Goal: Task Accomplishment & Management: Manage account settings

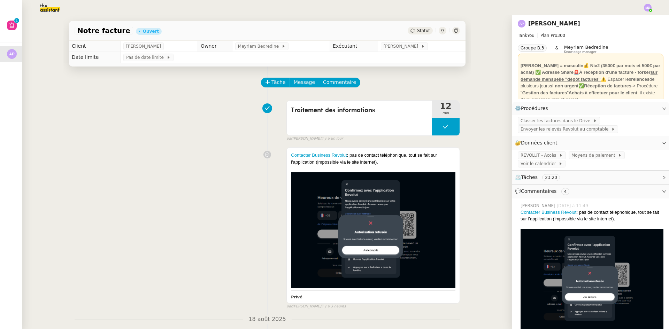
click at [426, 32] on span "Statut" at bounding box center [423, 30] width 13 height 5
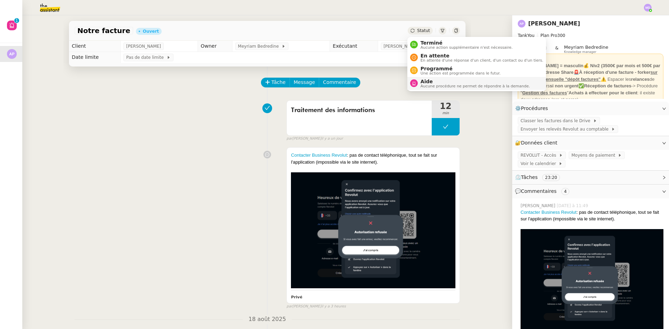
click at [438, 86] on span "Aucune procédure ne permet de répondre à la demande." at bounding box center [475, 86] width 109 height 4
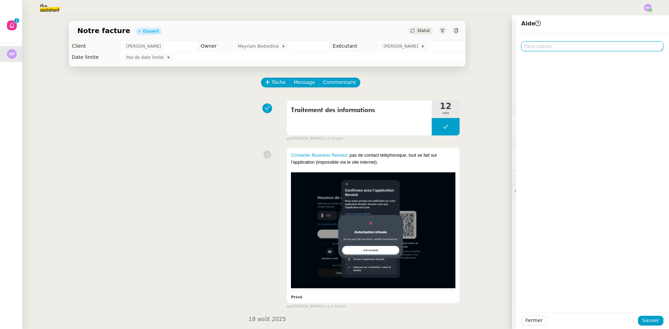
click at [582, 50] on textarea at bounding box center [592, 46] width 142 height 10
type textarea "Peux-tu m'appeler stp"
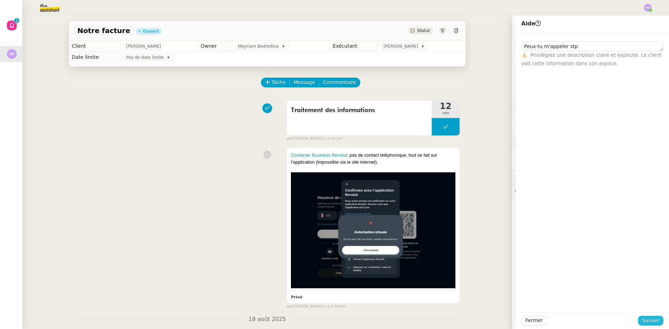
click at [653, 323] on span "Sauver" at bounding box center [650, 321] width 17 height 8
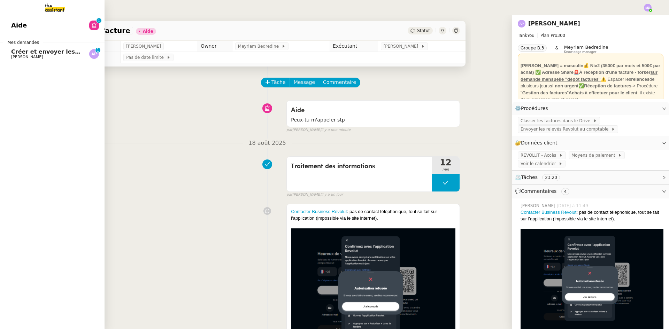
click at [46, 52] on span "Créer et envoyer les factures Tankyou" at bounding box center [71, 51] width 120 height 7
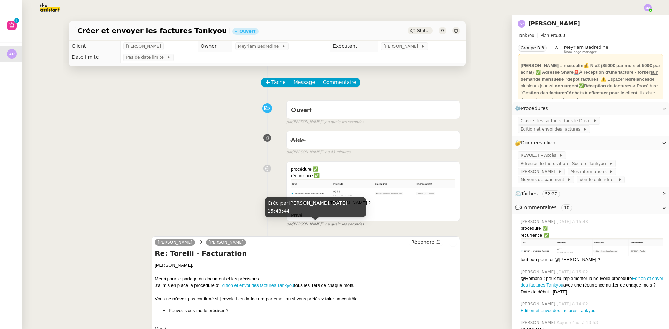
scroll to position [139, 0]
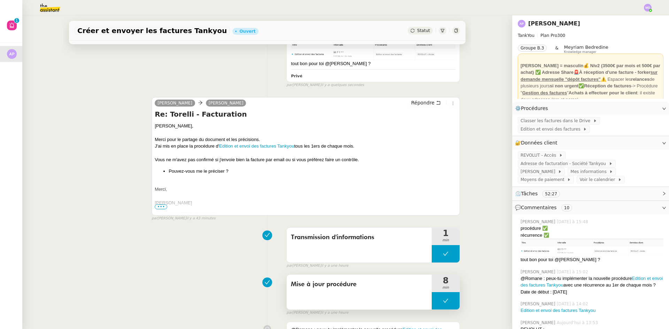
click at [436, 300] on button at bounding box center [446, 300] width 28 height 17
click at [436, 301] on icon at bounding box center [439, 301] width 6 height 6
click at [547, 124] on span "Classer les factures dans le Drive" at bounding box center [557, 120] width 72 height 7
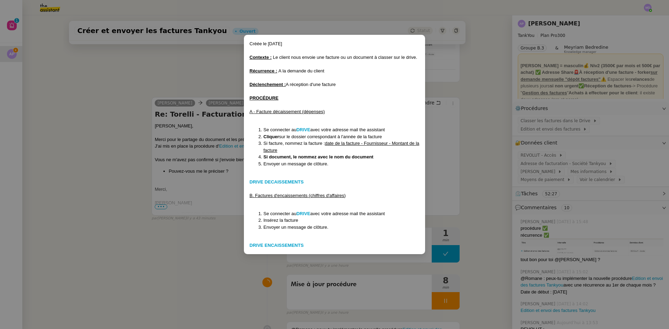
click at [606, 118] on nz-modal-container "Créée le [DATE] Contexte : Le client nous envoie une facture ou un document à c…" at bounding box center [334, 164] width 669 height 329
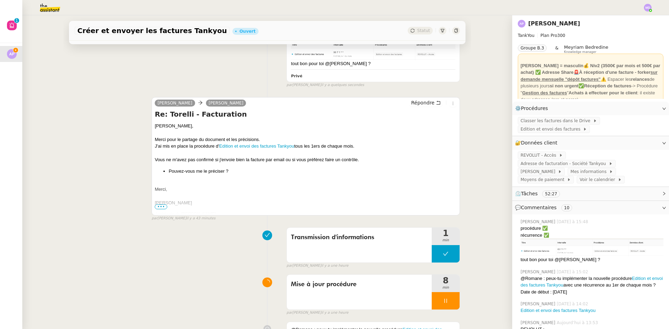
click at [583, 126] on span "Edition et envoi des factures" at bounding box center [552, 129] width 62 height 7
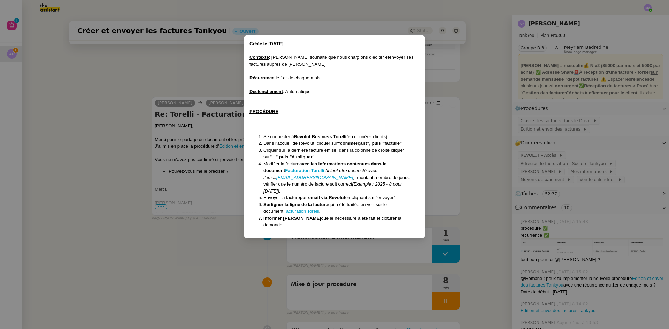
click at [176, 74] on nz-modal-container "Créée le [DATE] Contexte : [PERSON_NAME] souhaite que nous chargions d’éditer e…" at bounding box center [334, 164] width 669 height 329
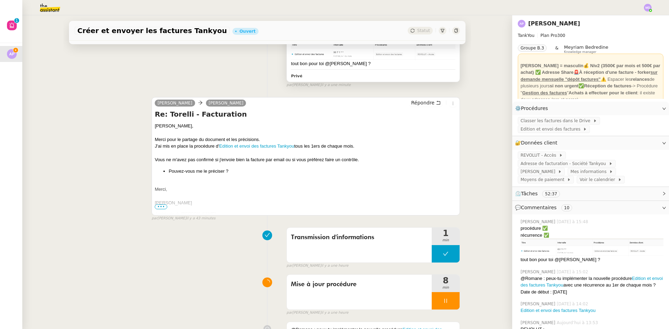
scroll to position [0, 0]
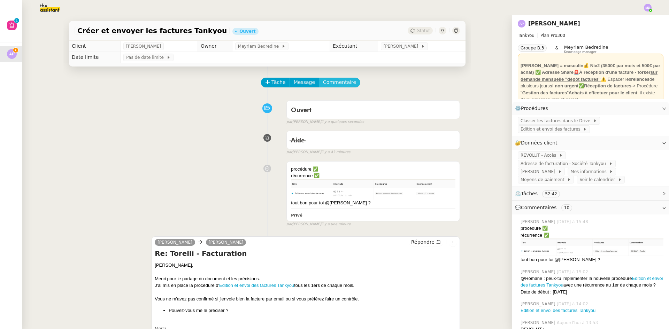
click at [323, 82] on span "Commentaire" at bounding box center [339, 82] width 33 height 8
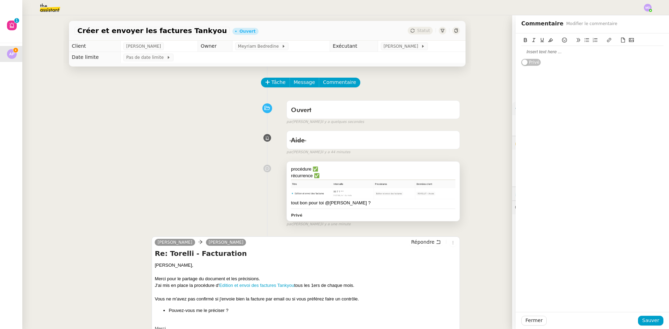
click at [368, 179] on div "récurrence ✅" at bounding box center [373, 176] width 164 height 7
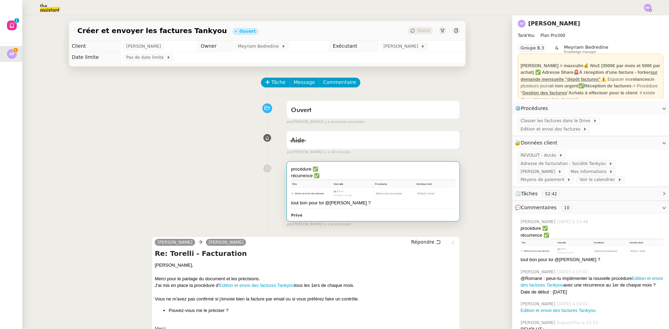
click at [368, 186] on img at bounding box center [373, 189] width 164 height 21
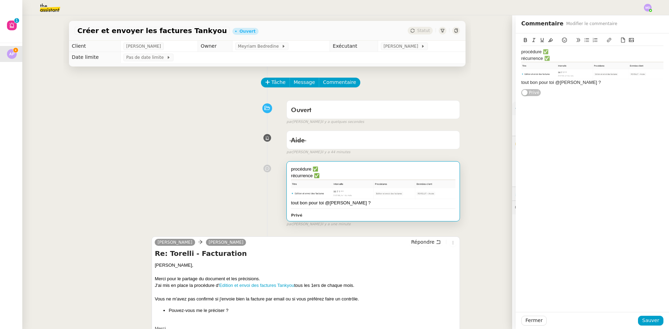
click at [548, 67] on img at bounding box center [592, 71] width 142 height 18
click at [375, 189] on img at bounding box center [373, 189] width 164 height 21
click at [354, 266] on div "[PERSON_NAME]," at bounding box center [306, 265] width 302 height 7
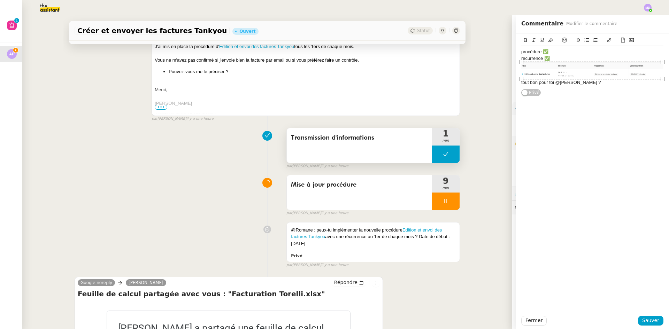
scroll to position [314, 0]
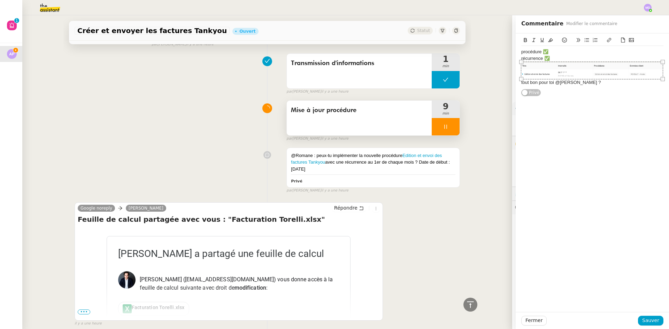
click at [446, 129] on div at bounding box center [446, 126] width 28 height 17
click at [450, 129] on icon at bounding box center [452, 127] width 5 height 4
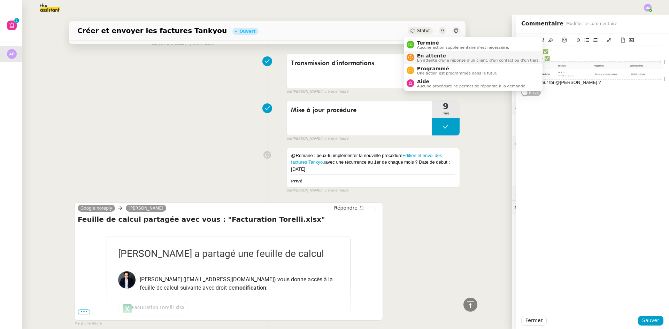
click at [418, 56] on span "En attente" at bounding box center [478, 56] width 123 height 6
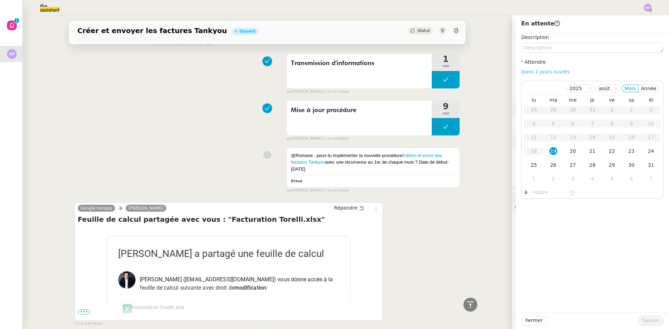
drag, startPoint x: 531, startPoint y: 64, endPoint x: 531, endPoint y: 69, distance: 4.9
click at [531, 65] on label "Attendre" at bounding box center [533, 62] width 24 height 6
click at [531, 70] on link "Dans 2 jours ouvrés" at bounding box center [545, 72] width 48 height 6
type input "07:00"
drag, startPoint x: 653, startPoint y: 320, endPoint x: 618, endPoint y: 328, distance: 35.6
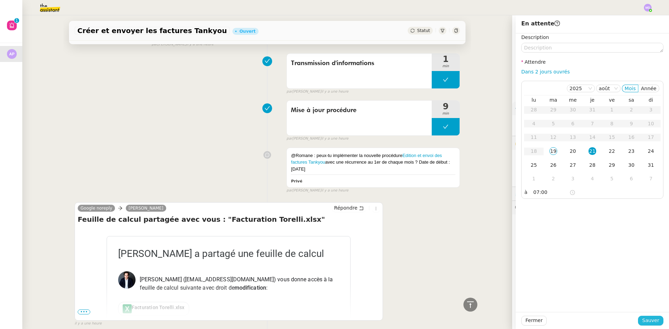
click at [652, 321] on span "Sauver" at bounding box center [650, 321] width 17 height 8
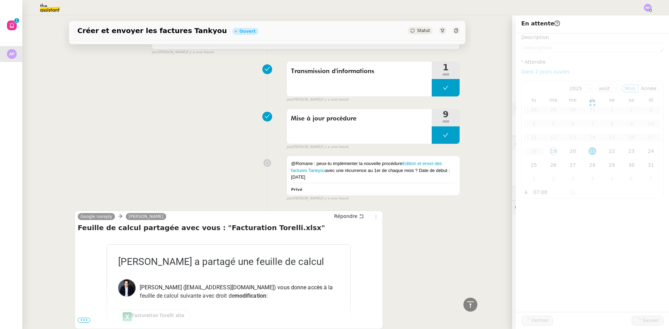
scroll to position [322, 0]
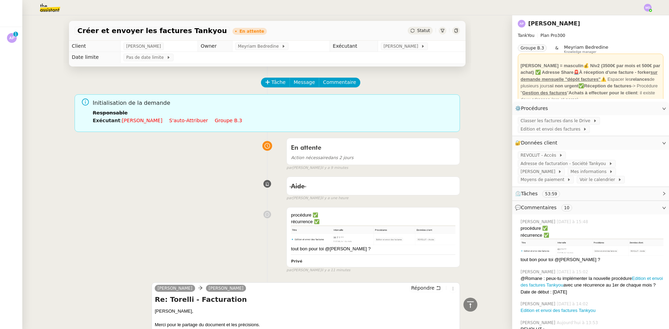
scroll to position [360, 0]
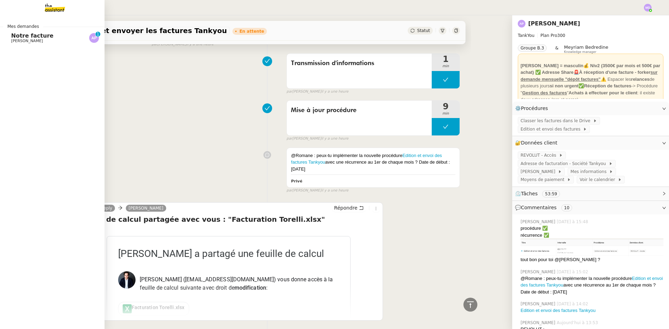
click at [14, 36] on span "Notre facture" at bounding box center [32, 35] width 42 height 7
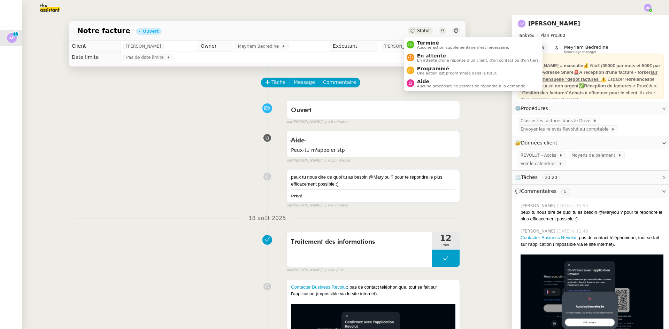
click at [427, 91] on div "Terminé Aucune action supplémentaire n'est nécessaire. En attente En attente d'…" at bounding box center [473, 64] width 139 height 54
click at [431, 82] on span "Aide" at bounding box center [471, 82] width 109 height 6
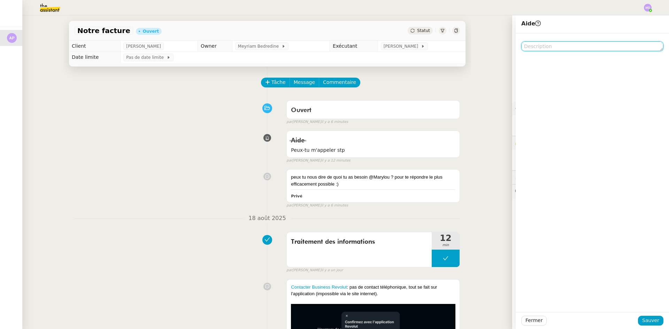
click at [559, 48] on textarea at bounding box center [592, 46] width 142 height 10
type textarea "Est-ce que vous avez l'appli révolut"
click at [160, 106] on div "Ouvert false par Frédérique A. il y a 6 minutes" at bounding box center [267, 111] width 385 height 28
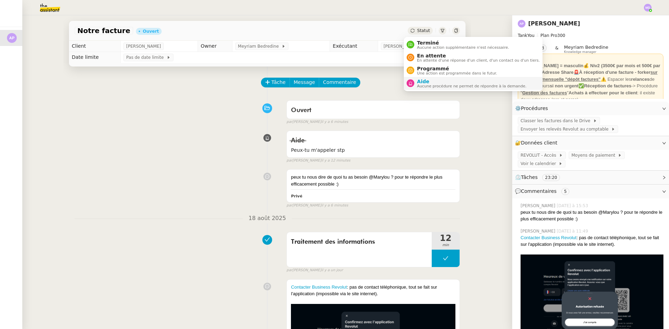
click at [433, 81] on span "Aide" at bounding box center [471, 82] width 109 height 6
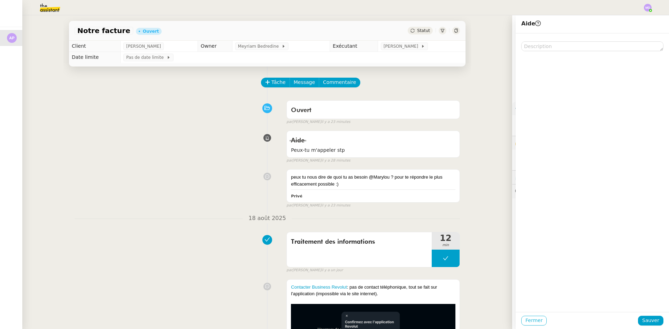
click at [532, 322] on span "Fermer" at bounding box center [534, 321] width 17 height 8
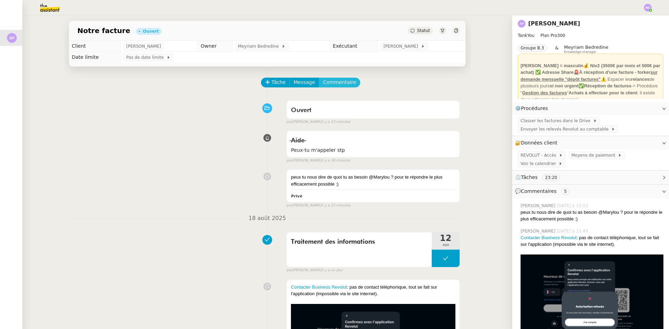
click at [325, 80] on span "Commentaire" at bounding box center [339, 82] width 33 height 8
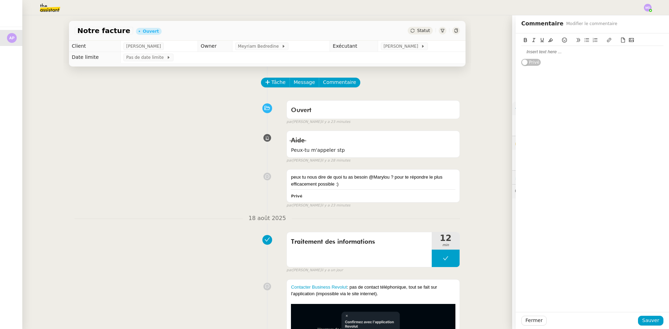
click at [541, 54] on div at bounding box center [592, 52] width 142 height 6
click at [272, 85] on span "Tâche" at bounding box center [278, 82] width 14 height 8
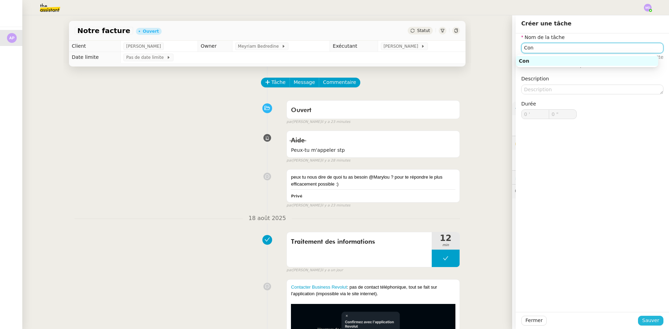
type input "Con"
drag, startPoint x: 642, startPoint y: 322, endPoint x: 542, endPoint y: 246, distance: 125.6
click at [642, 321] on span "Sauver" at bounding box center [650, 321] width 17 height 8
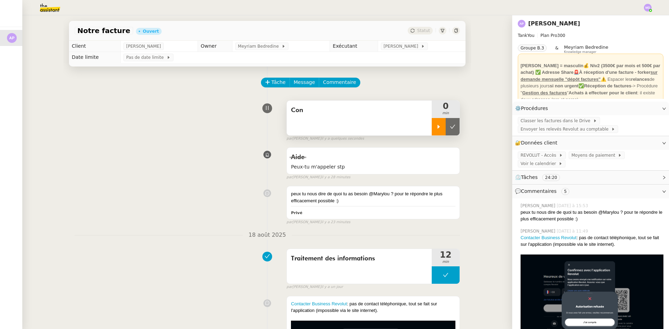
click at [432, 127] on div at bounding box center [439, 126] width 14 height 17
click at [553, 129] on span "Envoyer les relevés Revolut au comptable" at bounding box center [566, 129] width 91 height 7
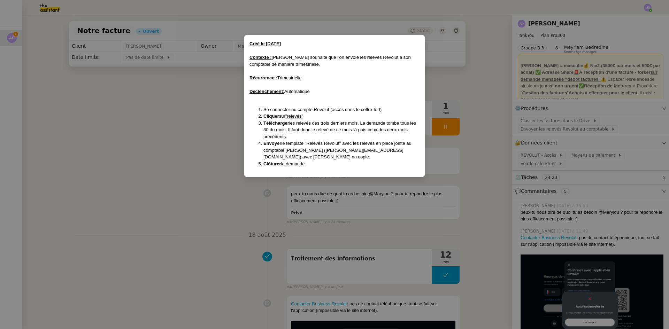
click at [596, 108] on nz-modal-container "Créé le 01/08/25 Contexte : Ashley souhaite que l'on envoie les relevés Revolut…" at bounding box center [334, 164] width 669 height 329
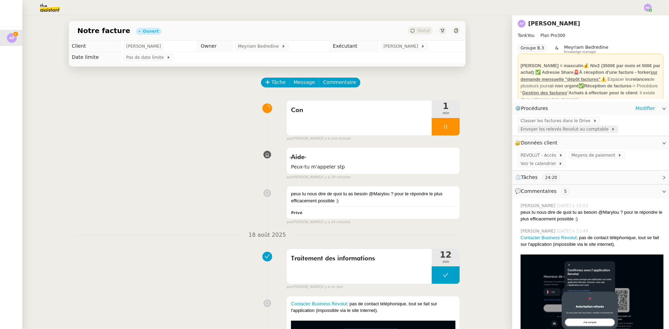
click at [569, 128] on span "Envoyer les relevés Revolut au comptable" at bounding box center [566, 129] width 91 height 7
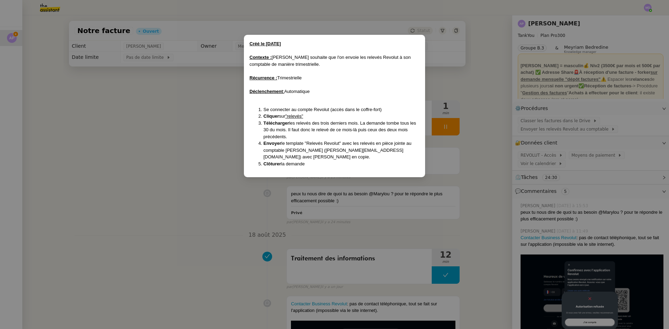
click at [485, 161] on nz-modal-container "Créé le 01/08/25 Contexte : Ashley souhaite que l'on envoie les relevés Revolut…" at bounding box center [334, 164] width 669 height 329
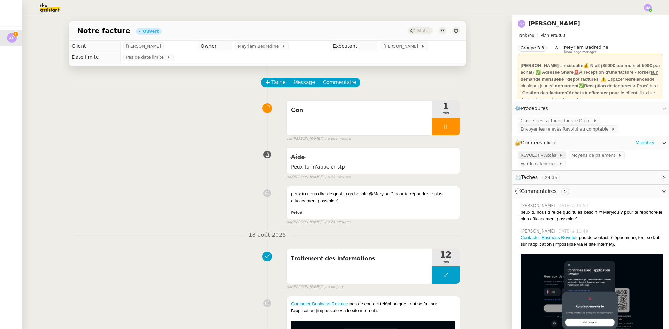
click at [543, 156] on span "REVOLUT - Accès" at bounding box center [540, 155] width 38 height 7
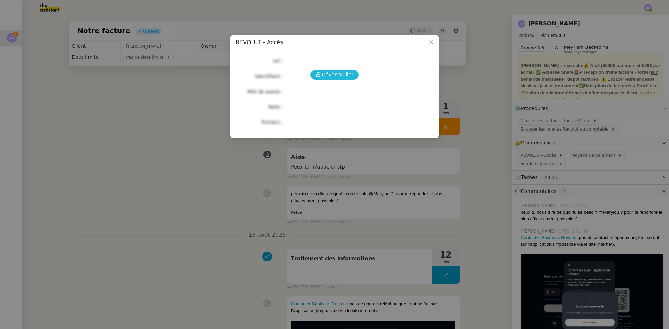
click at [340, 70] on button "Déverrouiller" at bounding box center [335, 75] width 48 height 10
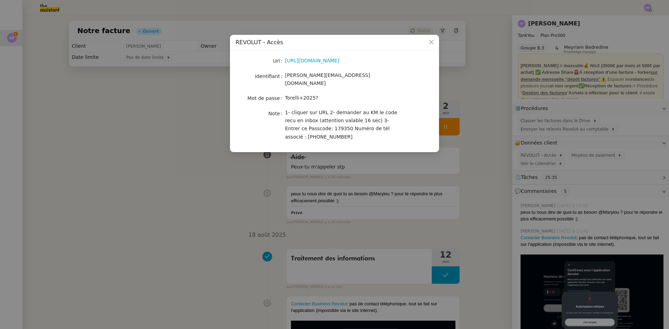
click at [209, 150] on nz-modal-container "REVOLUT - Accès Url https://business.revolut.com/signup/invite?q=Y2FtaS4uQHRoZW…" at bounding box center [334, 164] width 669 height 329
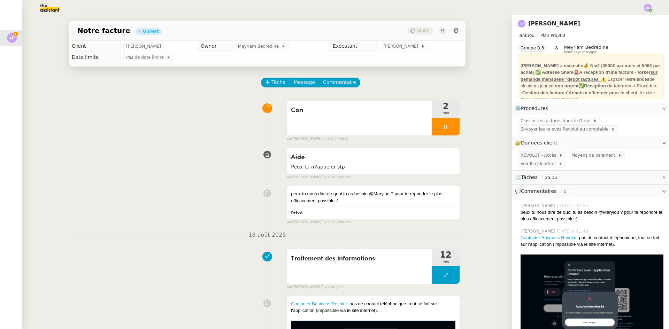
click at [363, 123] on div "Con" at bounding box center [359, 118] width 145 height 35
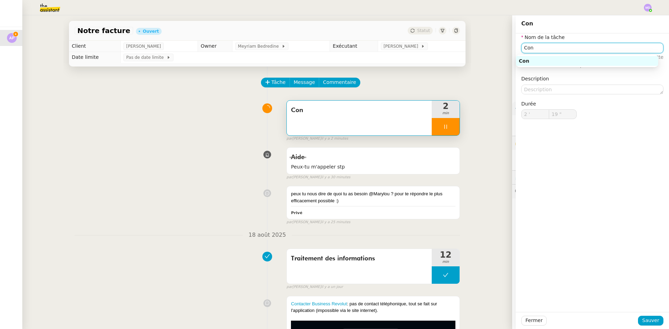
drag, startPoint x: 536, startPoint y: 52, endPoint x: 504, endPoint y: 51, distance: 32.1
click at [504, 51] on app-ticket "Notre facture Ouvert Statut Client Ashley Poniatowski Owner Meyriam Bedredine E…" at bounding box center [345, 172] width 647 height 314
type input "20 ""
type input "Téléchar"
type input "21 ""
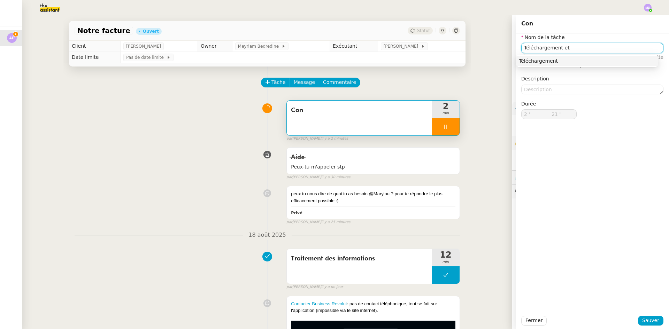
type input "Téléchargement et"
type input "22 ""
type input "Téléchargement ap"
type input "23 ""
type input "Téléchargement application"
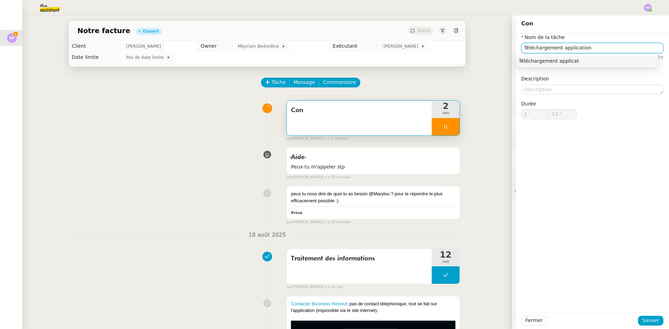
type input "24 ""
type input "Téléchargement application rev"
type input "25 ""
type input "Téléchargement application revolut et"
type input "26 ""
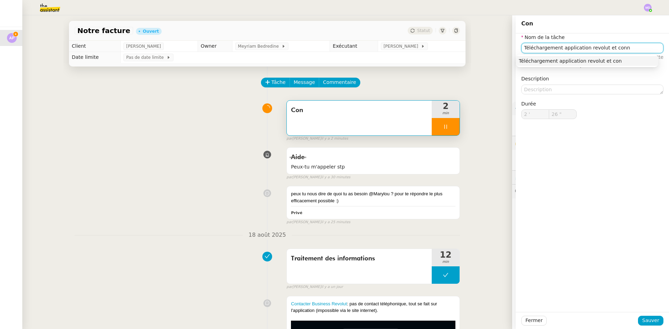
type input "Téléchargement application revolut et conne"
type input "27 ""
type input "Téléchargement application revolut et connexion"
type input "29 ""
drag, startPoint x: 628, startPoint y: 45, endPoint x: 484, endPoint y: 45, distance: 143.6
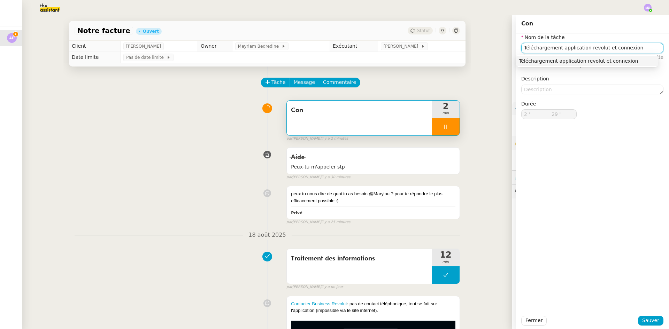
click at [484, 45] on app-ticket "Notre facture Ouvert Statut Client Ashley Poniatowski Owner Meyriam Bedredine E…" at bounding box center [345, 172] width 647 height 314
type input "30 ""
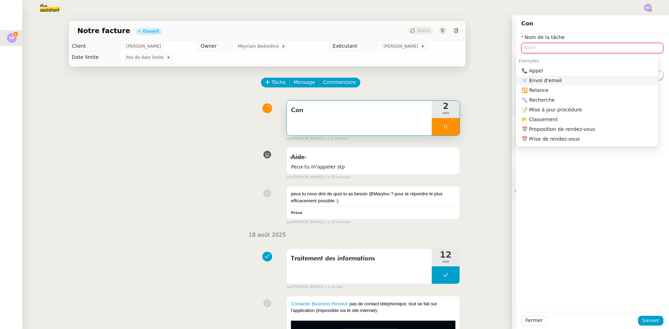
drag, startPoint x: 532, startPoint y: 83, endPoint x: 529, endPoint y: 94, distance: 11.5
click at [531, 85] on nz-auto-option "📧 Envoi d'email" at bounding box center [587, 81] width 142 height 10
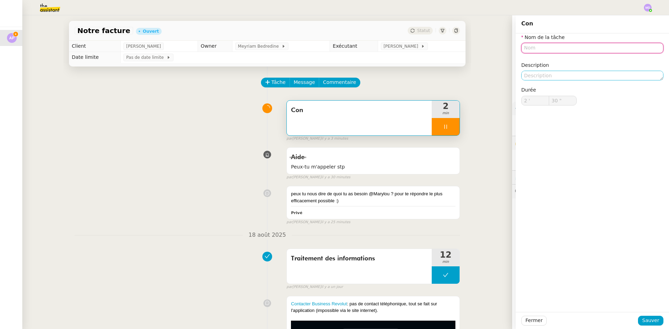
type input "Envoi d'email"
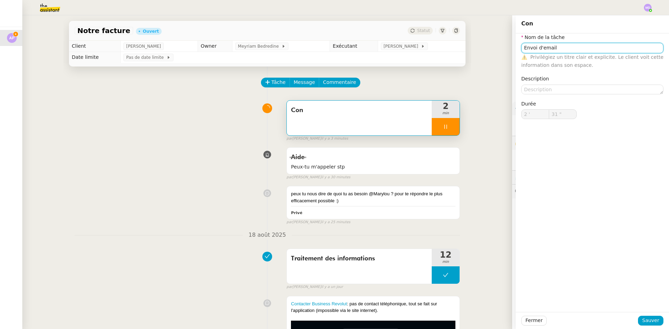
drag, startPoint x: 550, startPoint y: 49, endPoint x: 494, endPoint y: 49, distance: 56.1
click at [494, 49] on app-ticket "Notre facture Ouvert Statut Client Ashley Poniatowski Owner Meyriam Bedredine E…" at bounding box center [345, 172] width 647 height 314
type input "32 ""
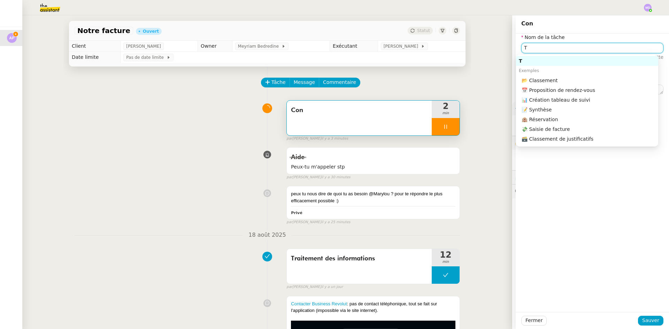
type input "Tr"
type input "33 ""
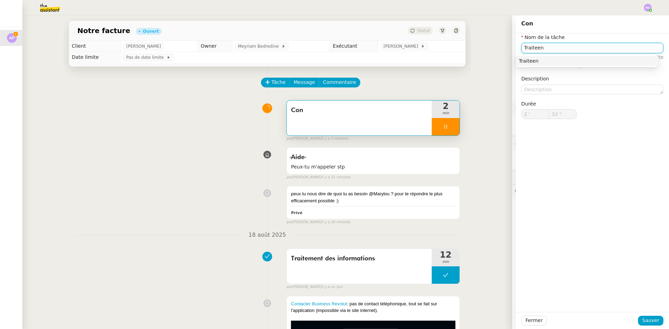
type input "Traitee"
type input "34 ""
type input "Traitement des"
type input "35 ""
type input "Traitement des informations"
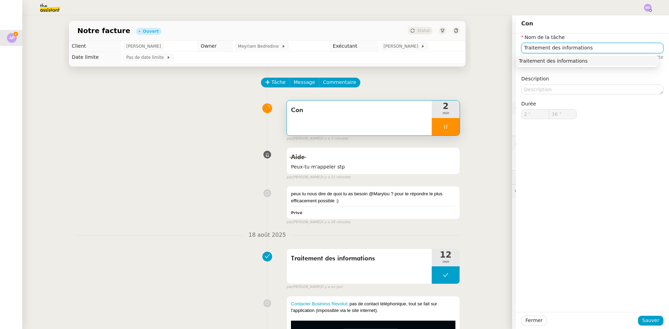
type input "37 ""
click at [536, 62] on div "Traitement des informations" at bounding box center [587, 61] width 137 height 6
type input "Traitement des informations"
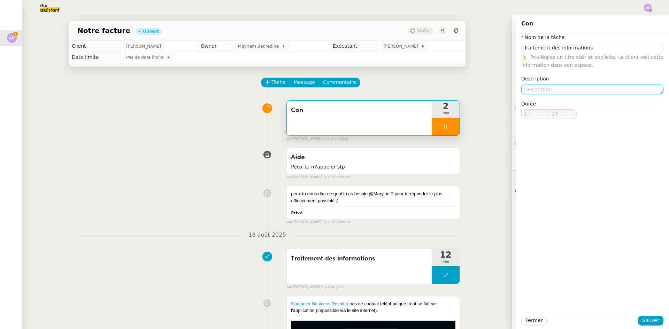
click at [529, 88] on textarea at bounding box center [592, 90] width 142 height 10
paste textarea "Téléchargement application revolut et connexion"
type textarea "Téléchargement application revolut et connexion"
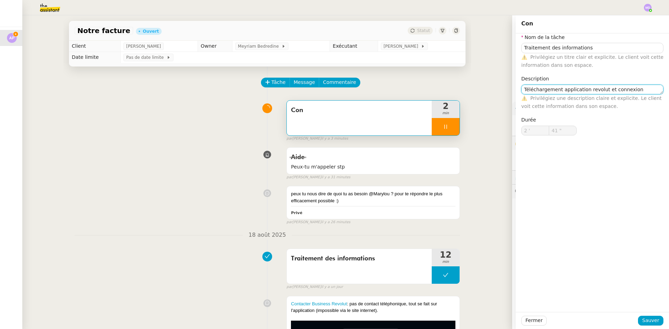
drag, startPoint x: 618, startPoint y: 90, endPoint x: 626, endPoint y: 89, distance: 8.1
click at [626, 89] on textarea "Téléchargement application revolut et connexion" at bounding box center [592, 90] width 142 height 10
type input "48 ""
type textarea "Téléchargement application revolut et éch"
type input "49 ""
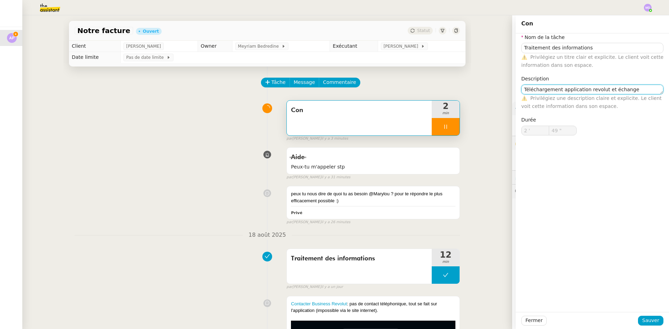
type textarea "Téléchargement application revolut et échange s"
type input "50 ""
type textarea "Téléchargement application revolut et échange service clie"
type input "51 ""
type textarea "Téléchargement application revolut et échange service client"
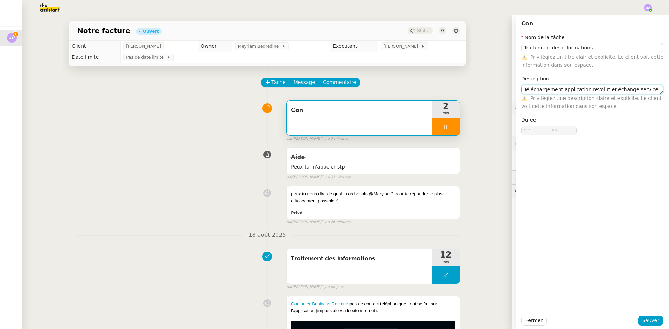
type input "52 ""
type textarea "Téléchargement application revolut et échange service client"
drag, startPoint x: 651, startPoint y: 320, endPoint x: 544, endPoint y: 319, distance: 107.7
click at [644, 319] on span "Sauver" at bounding box center [650, 321] width 17 height 8
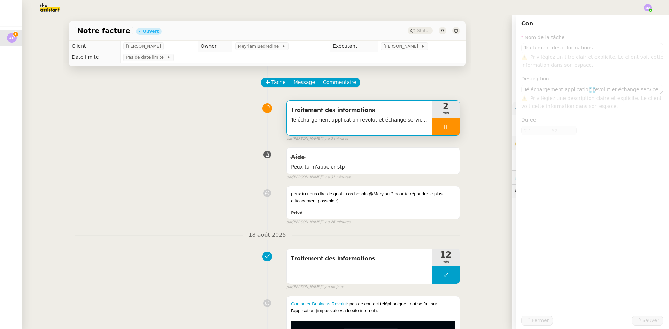
type input "53 ""
type input "Traitement des informations"
type textarea "Téléchargement application revolut et échange service client"
type input "2 '"
type input "53 ""
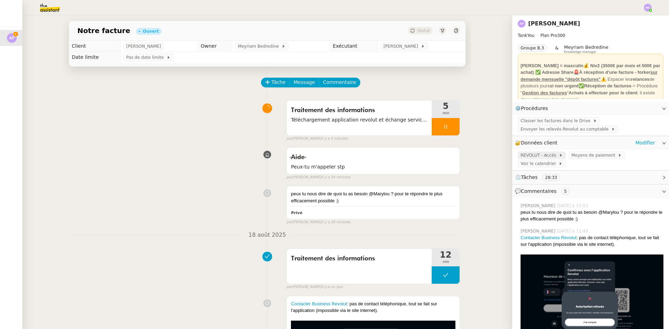
click at [552, 154] on div "REVOLUT - Accès" at bounding box center [542, 155] width 43 height 7
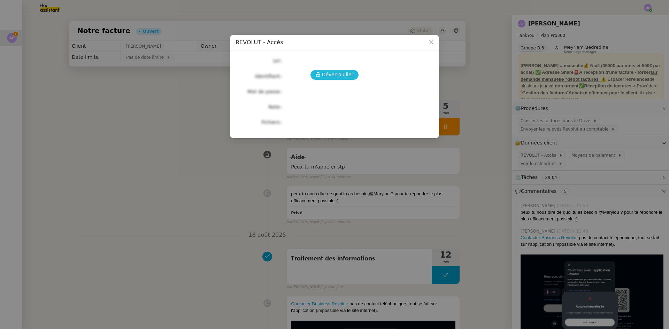
click at [338, 75] on span "Déverrouiller" at bounding box center [338, 75] width 32 height 8
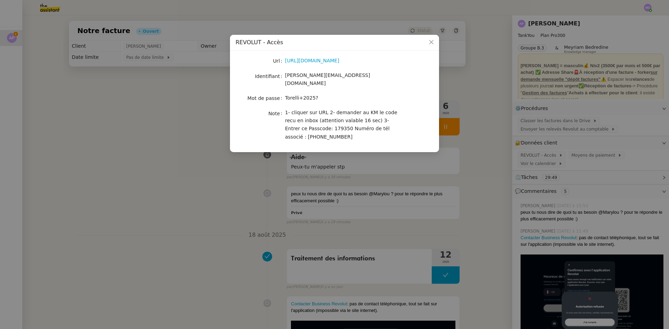
click at [459, 91] on nz-modal-container "REVOLUT - Accès Url https://business.revolut.com/signup/invite?q=Y2FtaS4uQHRoZW…" at bounding box center [334, 164] width 669 height 329
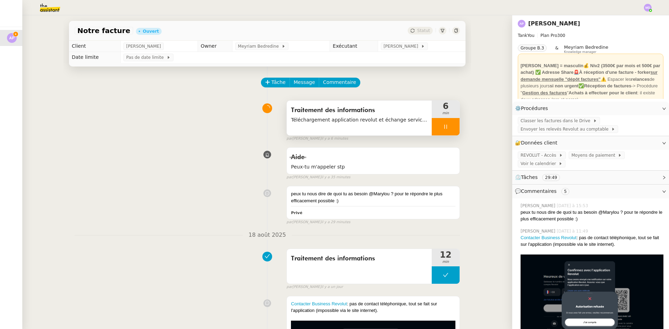
click at [448, 123] on div at bounding box center [446, 126] width 28 height 17
click at [448, 123] on button at bounding box center [453, 126] width 14 height 17
drag, startPoint x: 650, startPoint y: 12, endPoint x: 649, endPoint y: 7, distance: 5.7
click at [650, 10] on div at bounding box center [334, 7] width 634 height 15
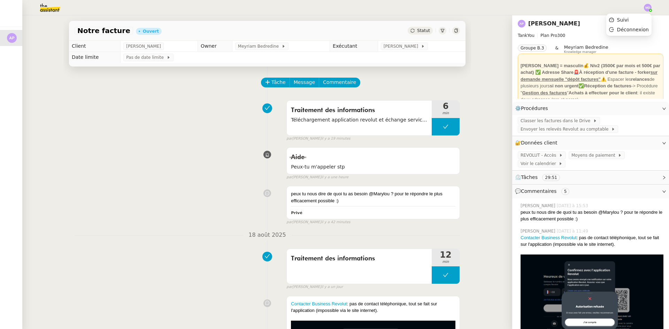
click at [648, 7] on img at bounding box center [648, 8] width 8 height 8
click at [628, 19] on span "Suivi" at bounding box center [623, 20] width 12 height 6
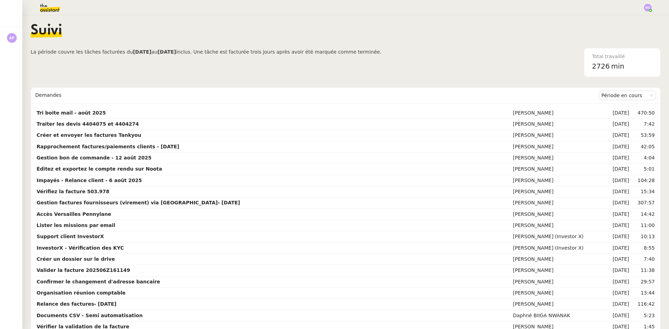
click at [649, 9] on img at bounding box center [648, 8] width 8 height 8
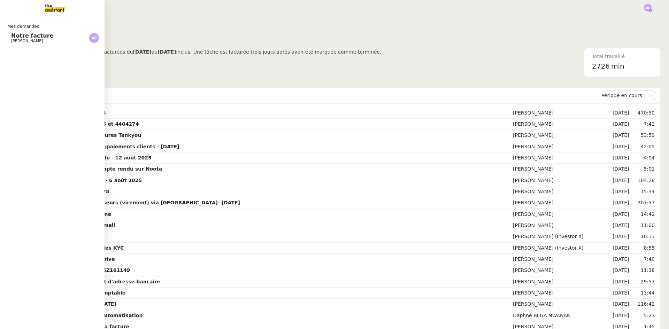
click at [12, 36] on span "Notre facture" at bounding box center [32, 35] width 42 height 7
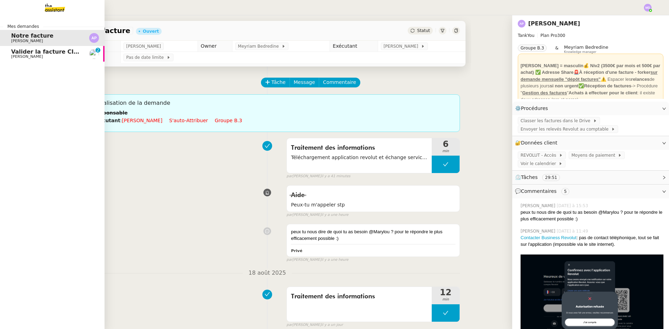
click at [16, 58] on span "Charles Da Conceicao" at bounding box center [27, 56] width 32 height 5
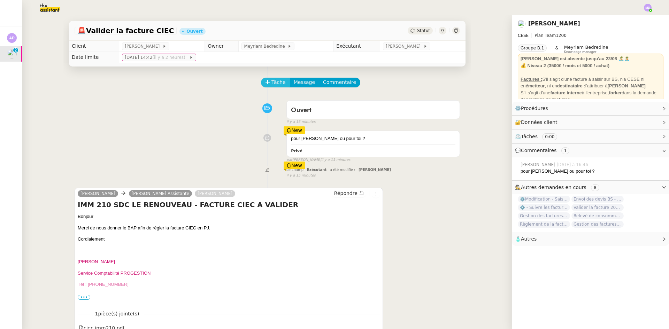
click at [279, 82] on span "Tâche" at bounding box center [278, 82] width 14 height 8
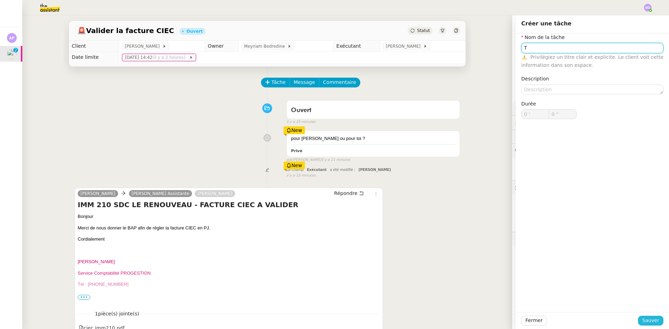
type input "T"
click at [649, 320] on span "Sauver" at bounding box center [650, 321] width 17 height 8
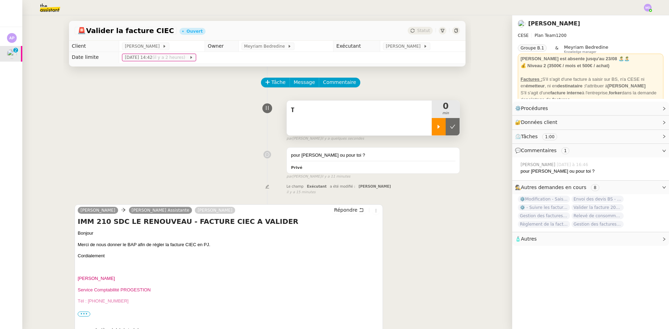
click at [435, 131] on div at bounding box center [439, 126] width 14 height 17
click at [380, 118] on div "T" at bounding box center [359, 118] width 145 height 35
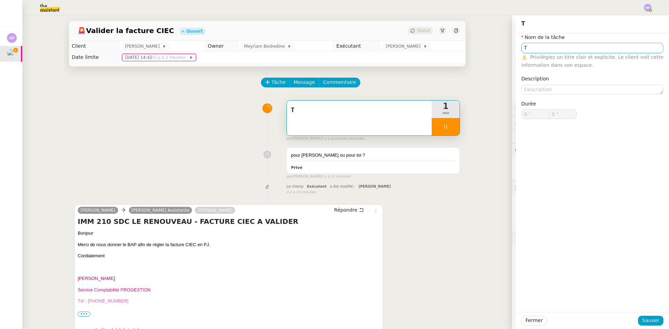
type input "1 ""
click at [546, 49] on input "T" at bounding box center [592, 48] width 142 height 10
type input "2 ""
type input "Saisie de"
type input "3 ""
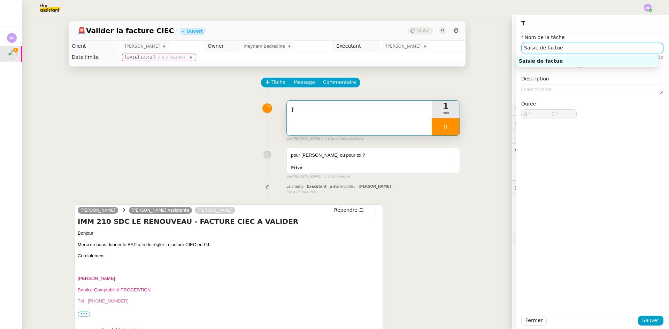
type input "Saisie de factuee"
type input "5 ""
type input "Saisie de facture"
type input "7 ""
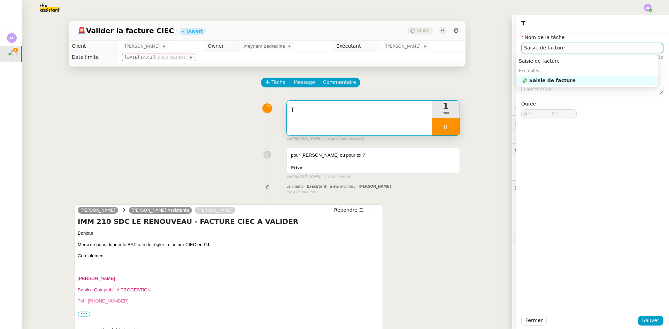
type input "Saisie de facture"
click at [562, 85] on div "Saisie de facture Exemples 💸 Saisie de facture" at bounding box center [587, 71] width 142 height 32
drag, startPoint x: 571, startPoint y: 80, endPoint x: 571, endPoint y: 107, distance: 26.8
click at [572, 80] on div "💸 Saisie de facture" at bounding box center [589, 80] width 134 height 6
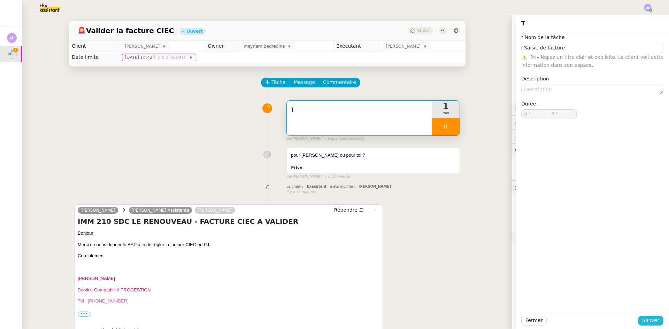
click at [647, 318] on span "Sauver" at bounding box center [650, 321] width 17 height 8
type input "8 ""
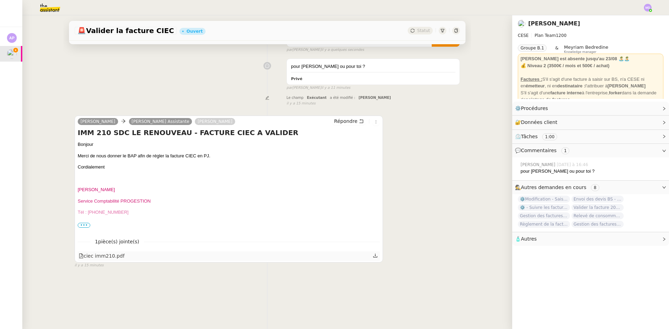
scroll to position [93, 0]
click at [373, 253] on icon at bounding box center [375, 255] width 5 height 5
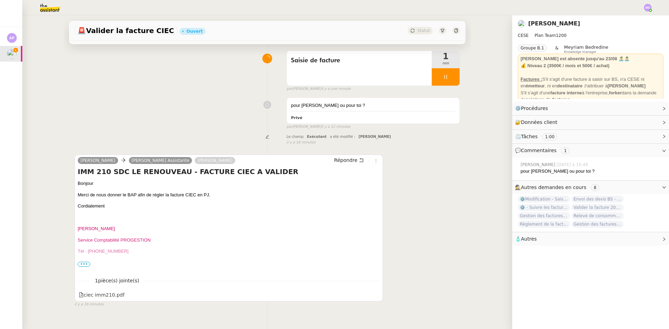
scroll to position [0, 0]
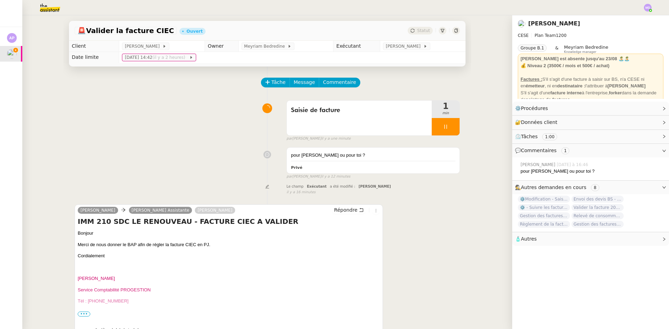
click at [351, 100] on div "Saisie de facture 1 min false par Marylou D. il y a une minute" at bounding box center [267, 119] width 385 height 45
click at [354, 105] on div "Saisie de facture" at bounding box center [359, 118] width 145 height 35
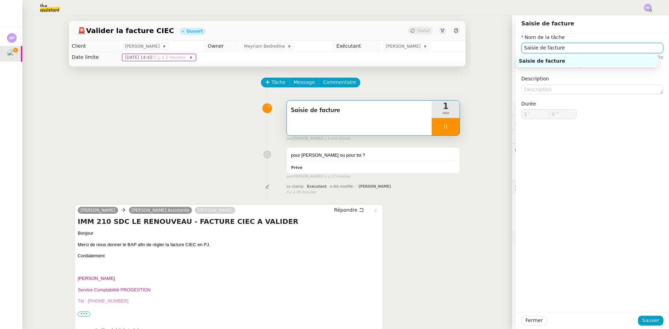
drag, startPoint x: 553, startPoint y: 47, endPoint x: 452, endPoint y: 43, distance: 100.8
click at [452, 43] on app-ticket "🚨 Valider la facture CIEC Ouvert Statut Client Charles Da Conceicao Owner Meyri…" at bounding box center [345, 172] width 647 height 314
type input "T"
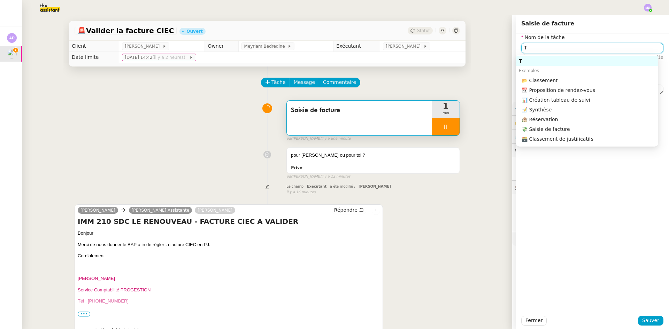
type input "1 ""
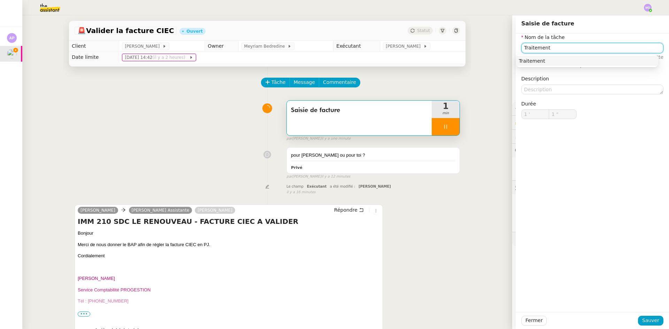
type input "Traitement d"
type input "2 ""
type input "Traitement des information"
type input "3 ""
type input "Traitement des informations"
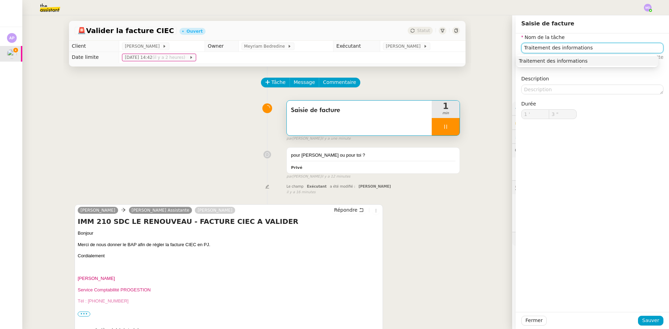
type input "4 ""
drag, startPoint x: 586, startPoint y: 58, endPoint x: 589, endPoint y: 117, distance: 59.0
click at [586, 58] on div "Traitement des informations" at bounding box center [587, 61] width 137 height 6
type input "Traitement des informations"
click at [648, 313] on div "Fermer Sauver" at bounding box center [592, 320] width 153 height 17
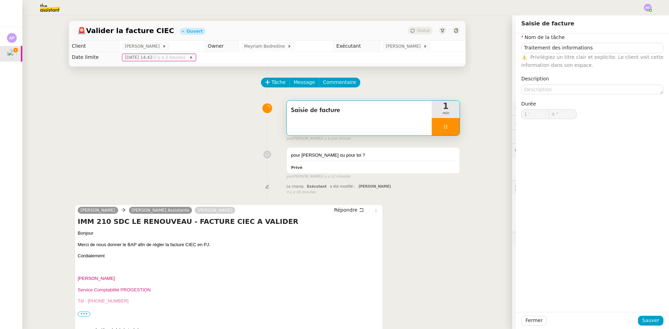
type input "5 ""
click at [644, 320] on span "Sauver" at bounding box center [650, 321] width 17 height 8
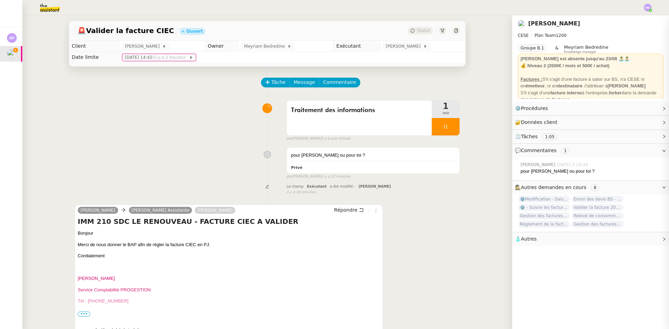
click at [324, 75] on div "Tâche Message Commentaire Veuillez patienter une erreur s'est produite 👌👌👌 mess…" at bounding box center [267, 231] width 408 height 329
drag, startPoint x: 326, startPoint y: 79, endPoint x: 335, endPoint y: 86, distance: 11.9
click at [335, 86] on button "Commentaire" at bounding box center [339, 83] width 41 height 10
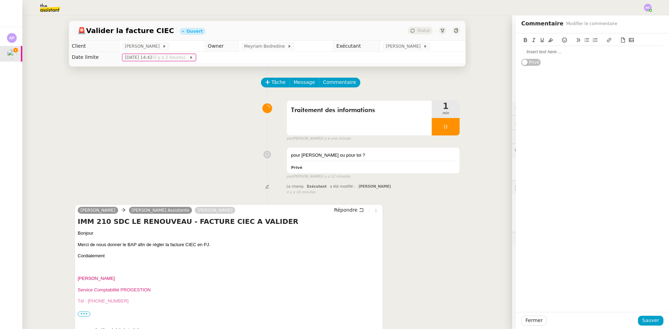
click at [344, 206] on div "Corinne Picherit Camille Assistante Anthony Bruley Répondre IMM 210 SDC LE RENO…" at bounding box center [229, 278] width 308 height 147
click at [347, 211] on span "Répondre" at bounding box center [345, 210] width 23 height 7
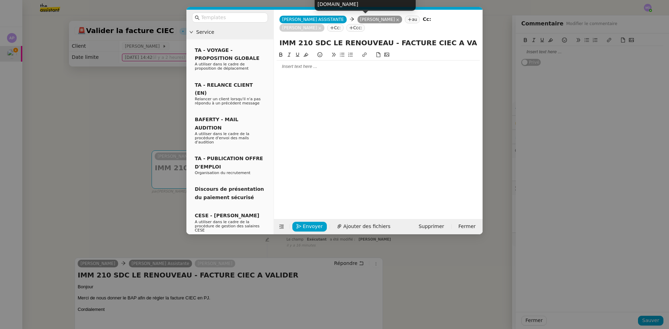
click at [396, 19] on icon at bounding box center [397, 19] width 3 height 3
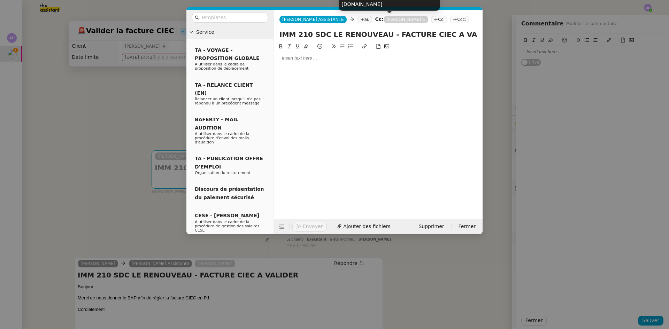
click at [376, 5] on div "anthony.bruley@energytrack.fr" at bounding box center [389, 0] width 101 height 21
click at [379, 4] on div "anthony.bruley@energytrack.fr" at bounding box center [389, 0] width 101 height 21
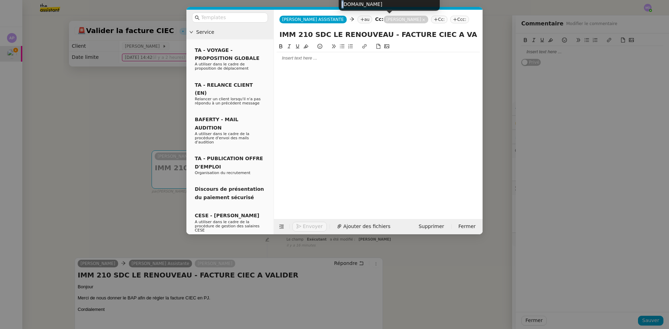
click at [379, 4] on div "anthony.bruley@energytrack.fr" at bounding box center [389, 0] width 101 height 21
click at [338, 23] on div "Camille ASSISTANTE Camille ASSISTANTE au Cc: Anthony Bruley Cc: Ccc:" at bounding box center [378, 20] width 209 height 20
click at [358, 21] on nz-tag "au" at bounding box center [365, 20] width 15 height 8
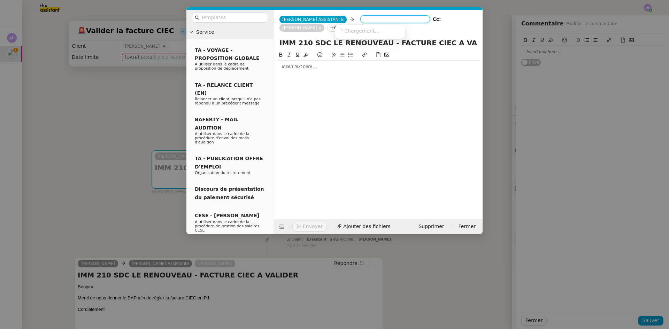
paste input "anthony.bruley@energytrack.fr"
type input "anthony.bruley@energytrack.fr"
drag, startPoint x: 361, startPoint y: 33, endPoint x: 381, endPoint y: 27, distance: 20.4
click at [362, 32] on div "Anthony Bruley anthony.bruley@energytrack.fr" at bounding box center [390, 32] width 104 height 9
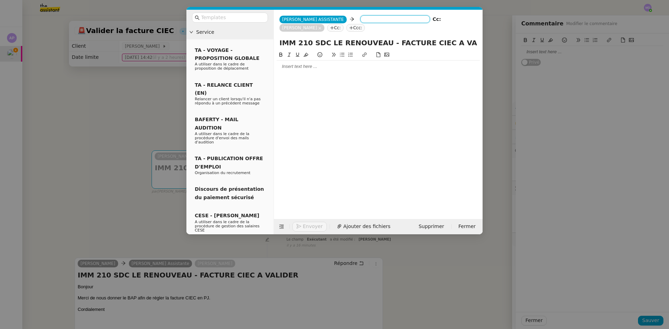
scroll to position [0, 0]
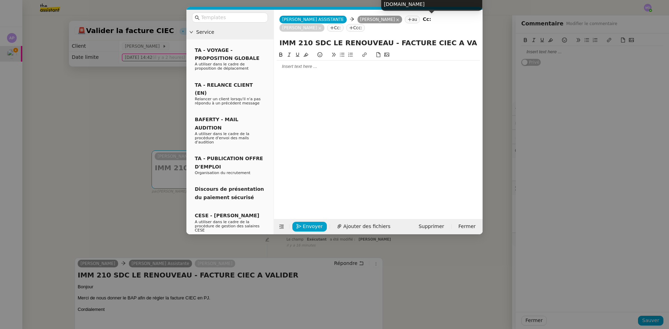
click at [322, 26] on icon at bounding box center [319, 27] width 3 height 3
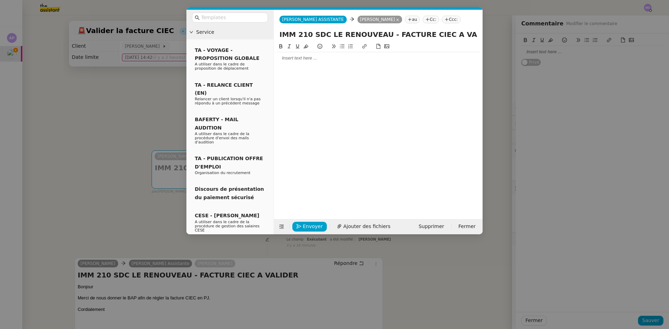
click at [298, 63] on div at bounding box center [378, 58] width 203 height 12
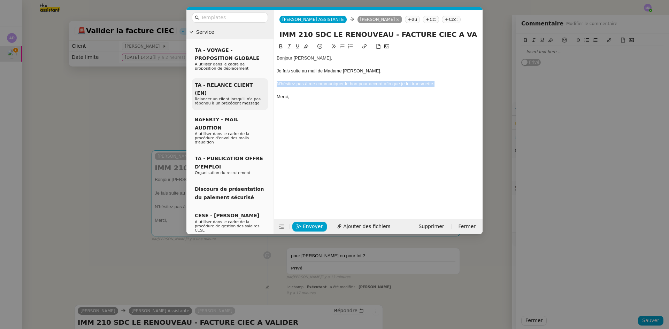
drag, startPoint x: 437, startPoint y: 83, endPoint x: 265, endPoint y: 85, distance: 172.2
click at [265, 85] on nz-layout "Service TA - VOYAGE - PROPOSITION GLOBALE A utiliser dans le cadre de propositi…" at bounding box center [334, 122] width 296 height 225
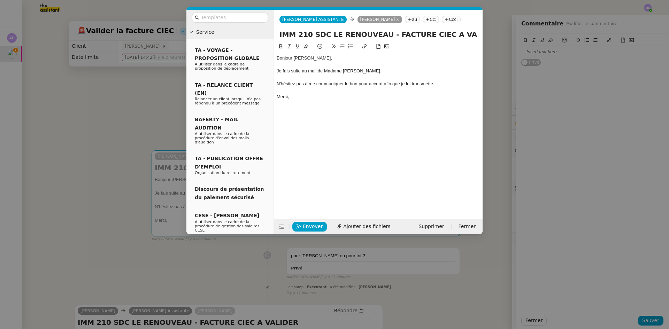
click at [311, 74] on div "Je fais suite au mail de Madame Picherit." at bounding box center [378, 71] width 203 height 6
click at [100, 104] on nz-modal-container "Service TA - VOYAGE - PROPOSITION GLOBALE A utiliser dans le cadre de propositi…" at bounding box center [334, 164] width 669 height 329
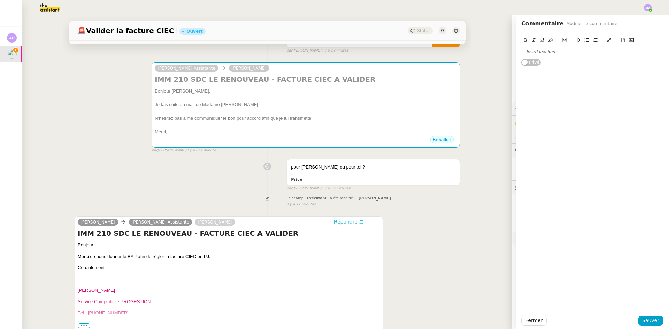
scroll to position [139, 0]
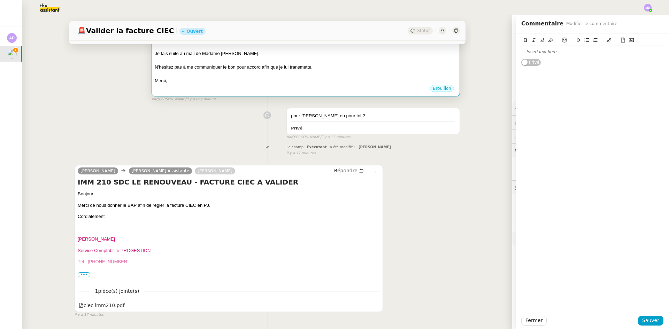
click at [271, 56] on div "Je fais suite au mail de Madame Picherit." at bounding box center [306, 53] width 302 height 7
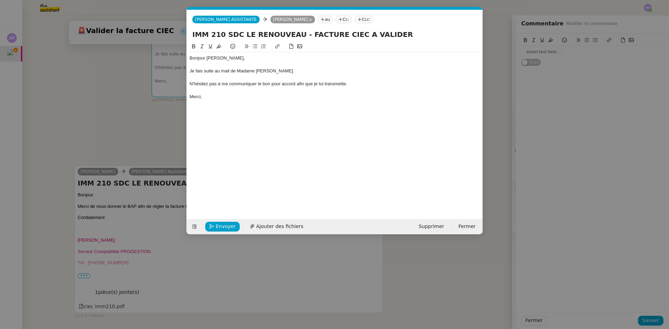
scroll to position [0, 15]
click at [225, 225] on span "Envoyer" at bounding box center [226, 227] width 20 height 8
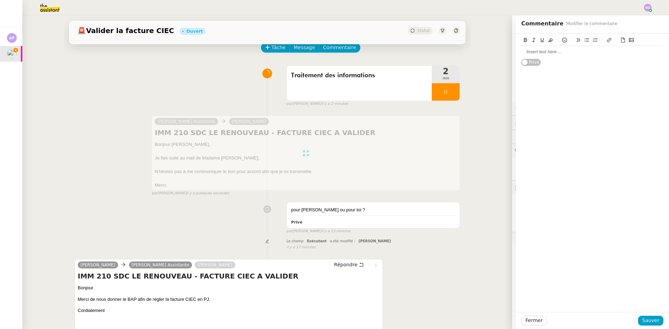
scroll to position [0, 0]
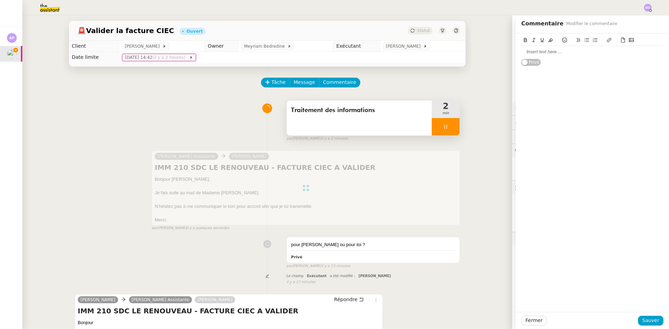
click at [442, 130] on div at bounding box center [446, 126] width 28 height 17
drag, startPoint x: 448, startPoint y: 129, endPoint x: 414, endPoint y: 66, distance: 71.4
click at [450, 127] on icon at bounding box center [453, 127] width 6 height 6
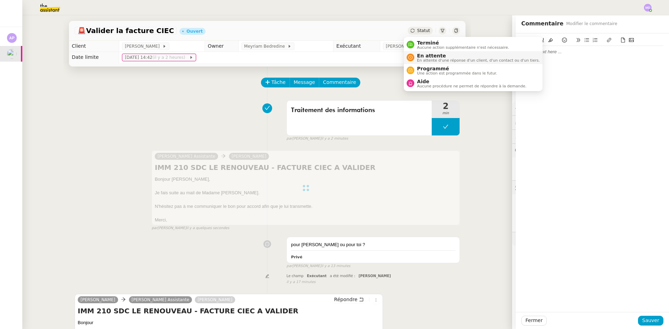
click at [422, 53] on span "En attente" at bounding box center [478, 56] width 123 height 6
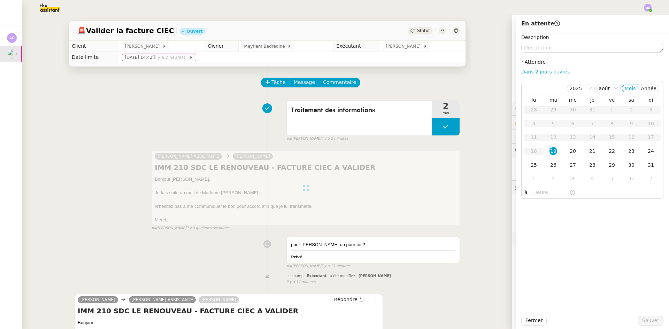
click at [542, 72] on link "Dans 2 jours ouvrés" at bounding box center [545, 72] width 48 height 6
type input "07:00"
click at [610, 148] on div "22" at bounding box center [612, 151] width 8 height 8
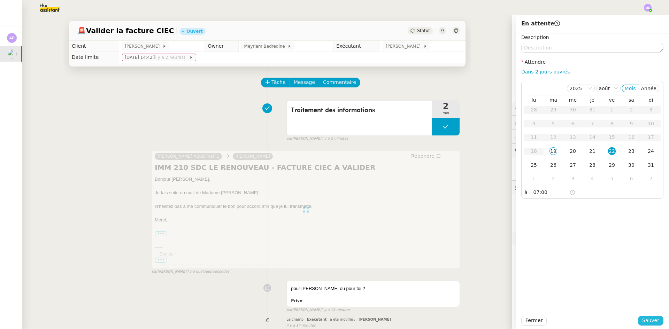
drag, startPoint x: 647, startPoint y: 319, endPoint x: 585, endPoint y: 222, distance: 114.6
click at [647, 319] on span "Sauver" at bounding box center [650, 321] width 17 height 8
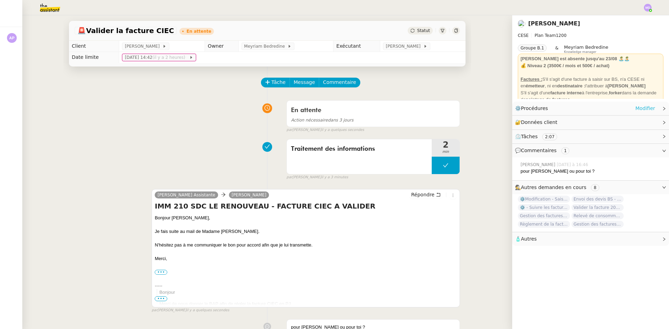
click at [635, 109] on link "Modifier" at bounding box center [645, 109] width 20 height 8
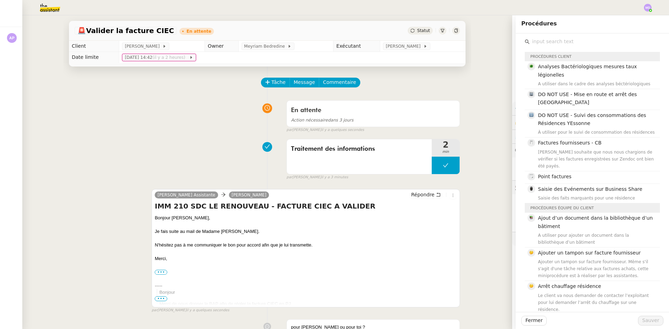
click at [572, 44] on input "text" at bounding box center [595, 41] width 130 height 9
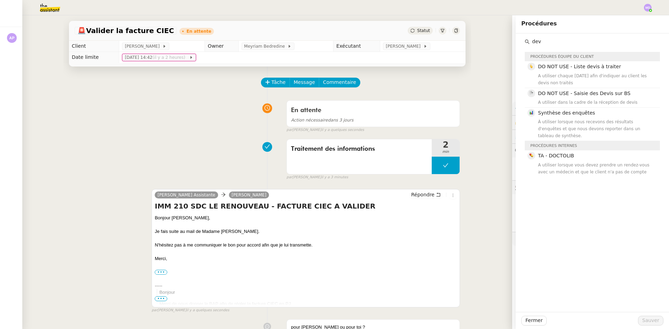
type input "dev"
click at [210, 134] on div "Tâche Message Commentaire Veuillez patienter une erreur s'est produite 👌👌👌 mess…" at bounding box center [267, 304] width 408 height 474
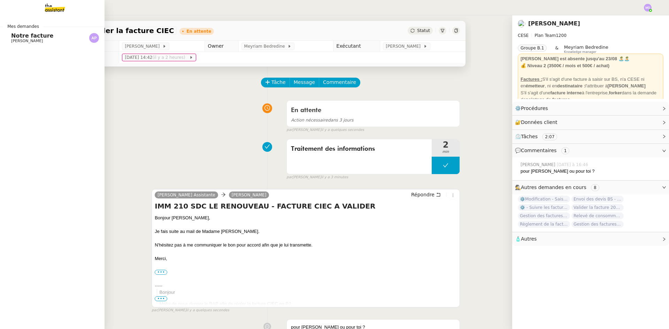
click at [32, 38] on span "Notre facture" at bounding box center [32, 35] width 42 height 7
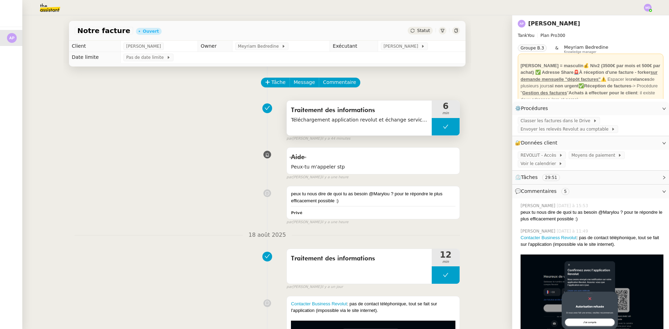
click at [440, 131] on button at bounding box center [446, 126] width 28 height 17
click at [434, 131] on div at bounding box center [439, 126] width 14 height 17
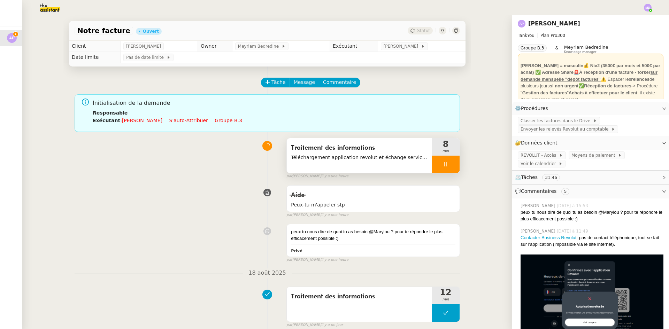
click at [446, 168] on div at bounding box center [446, 164] width 28 height 17
click at [446, 168] on button at bounding box center [453, 164] width 14 height 17
